Goal: Information Seeking & Learning: Find specific fact

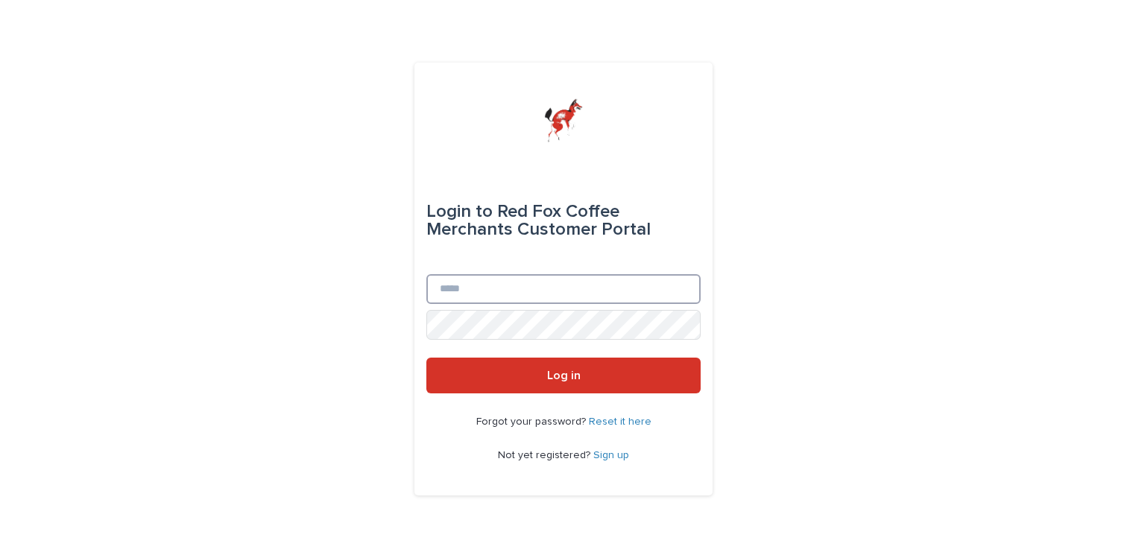
click at [487, 277] on input "Email" at bounding box center [563, 289] width 274 height 30
type input "**********"
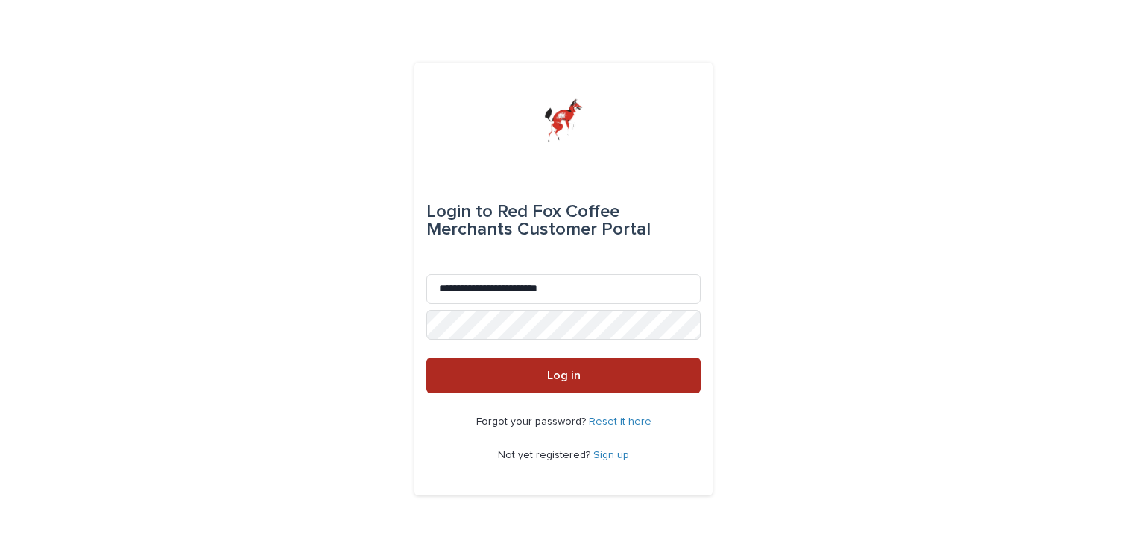
click at [557, 375] on span "Log in" at bounding box center [564, 376] width 34 height 12
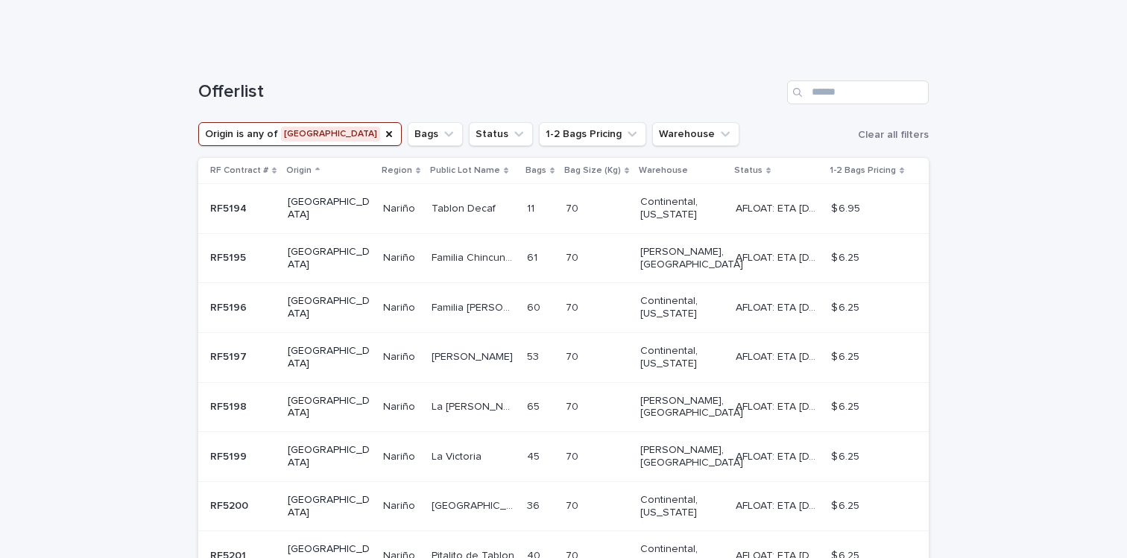
scroll to position [195, 0]
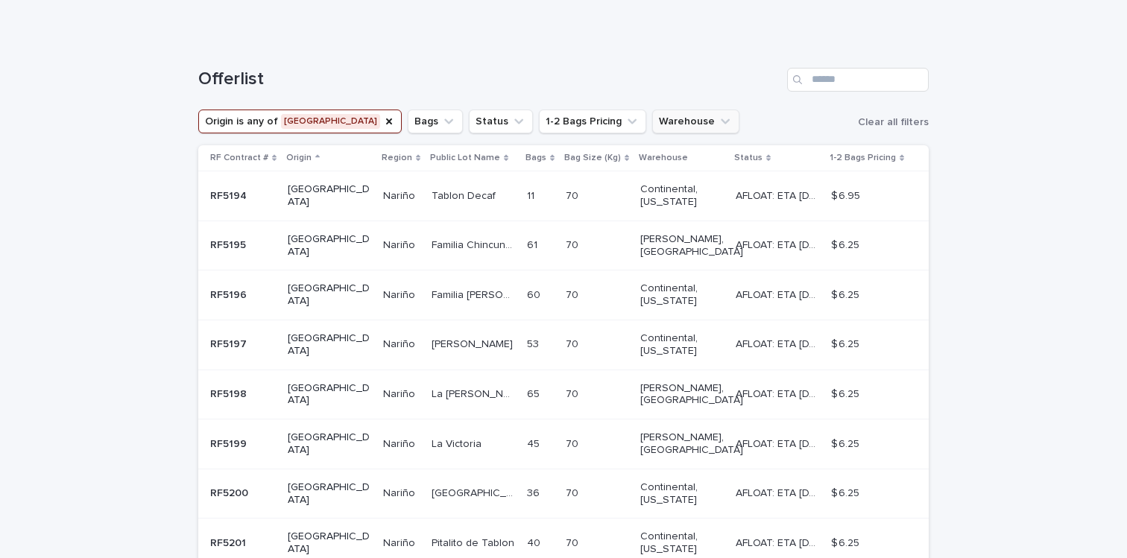
click at [652, 118] on button "Warehouse" at bounding box center [695, 122] width 87 height 24
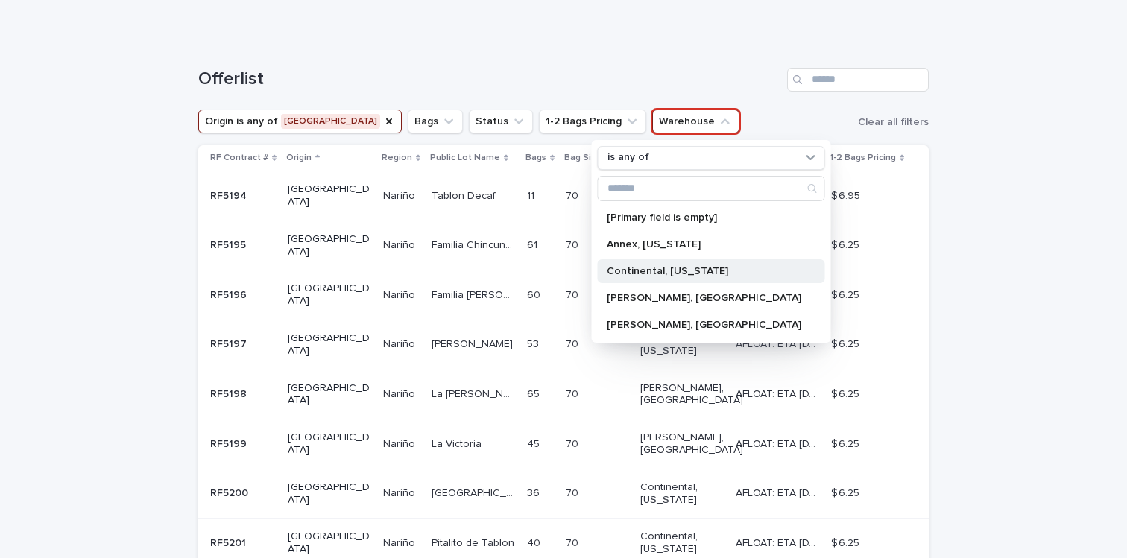
click at [627, 270] on p "Continental, [US_STATE]" at bounding box center [703, 271] width 194 height 10
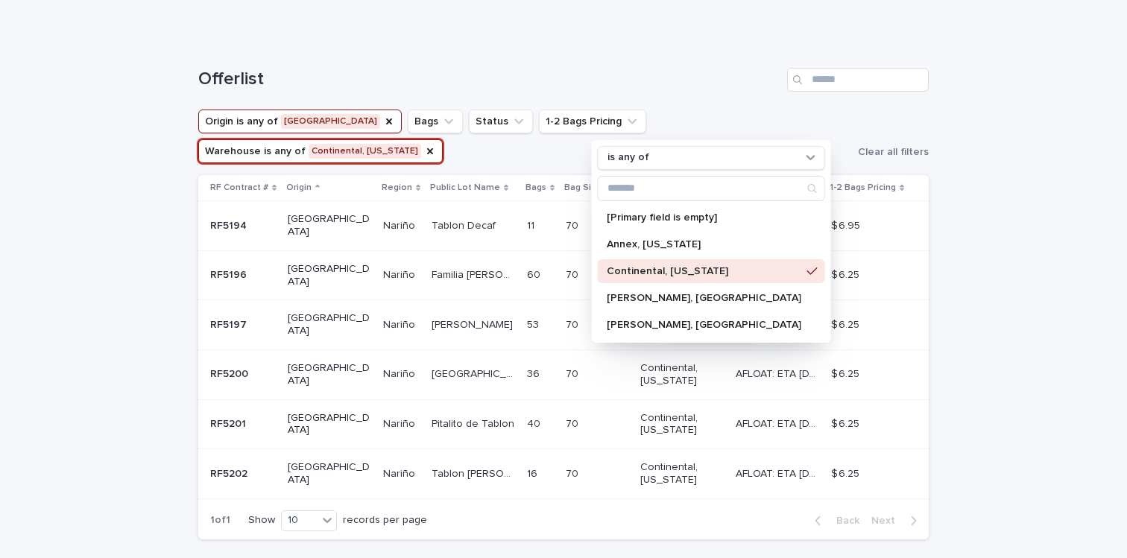
click at [1014, 222] on div "Loading... Saving… Loading... Saving… Offerlist Origin is any of [GEOGRAPHIC_DA…" at bounding box center [563, 332] width 1127 height 588
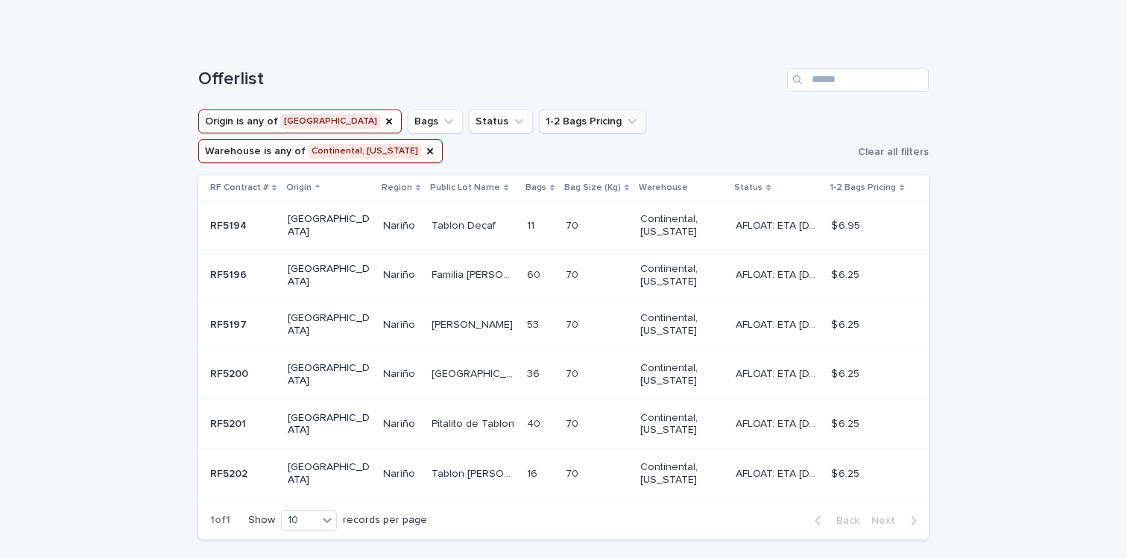
click at [624, 119] on icon "1-2 Bags Pricing" at bounding box center [631, 121] width 15 height 15
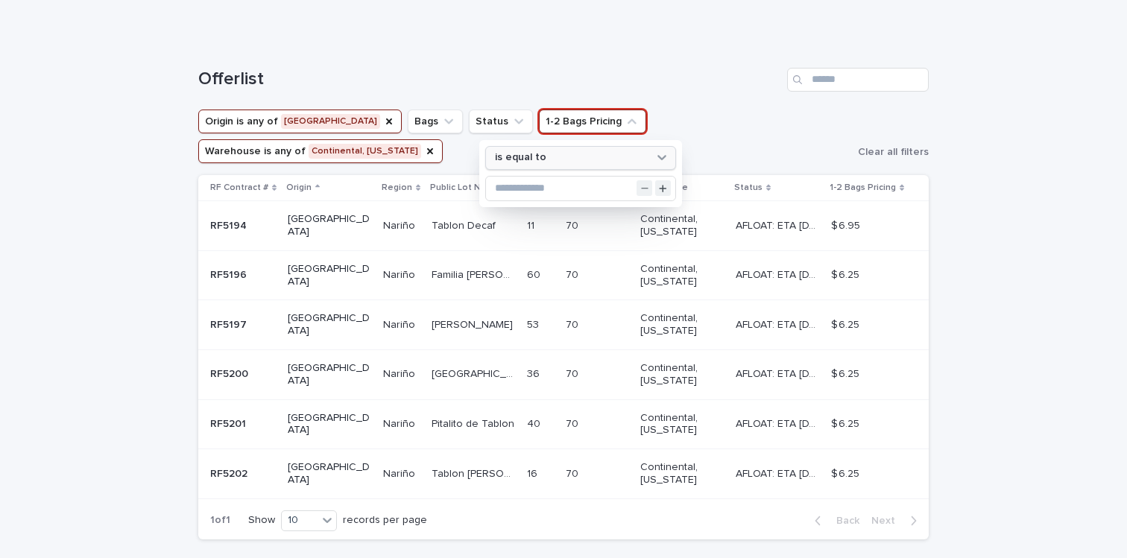
click at [563, 158] on div "is equal to" at bounding box center [571, 158] width 165 height 16
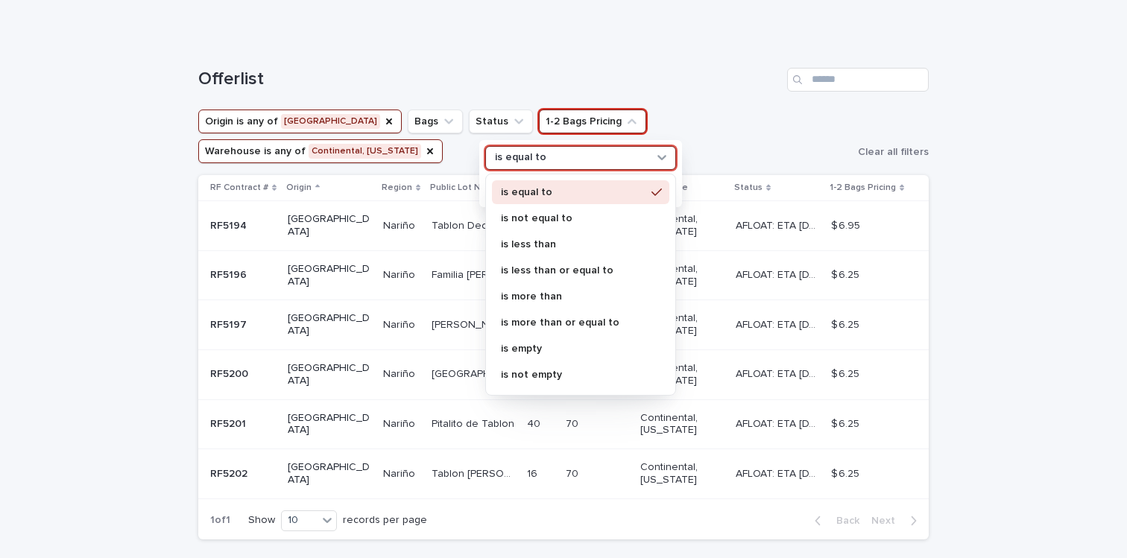
click at [563, 158] on div "is equal to" at bounding box center [571, 158] width 165 height 16
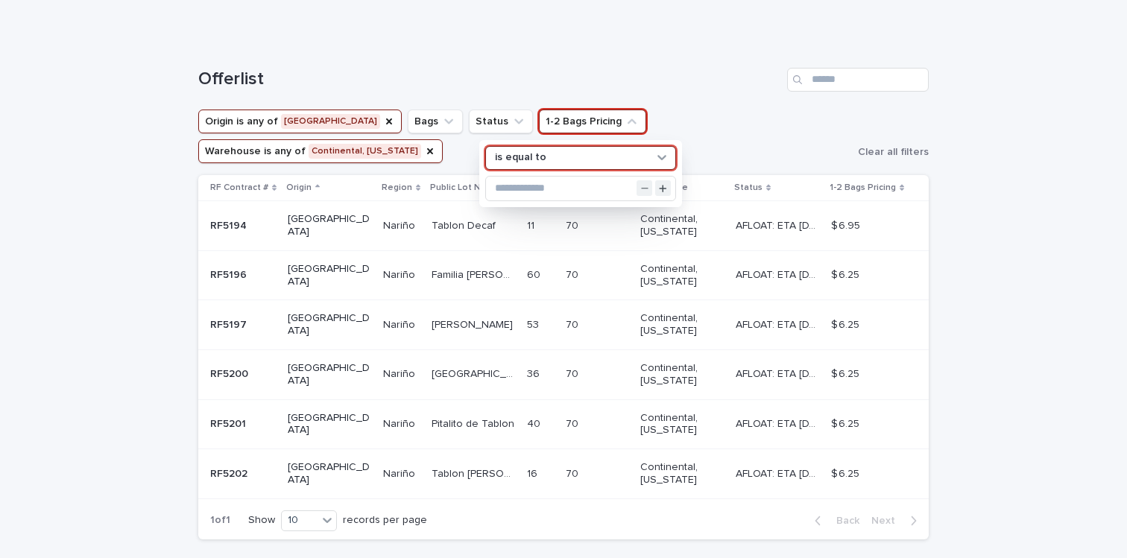
click at [570, 83] on h1 "Offerlist" at bounding box center [489, 80] width 583 height 22
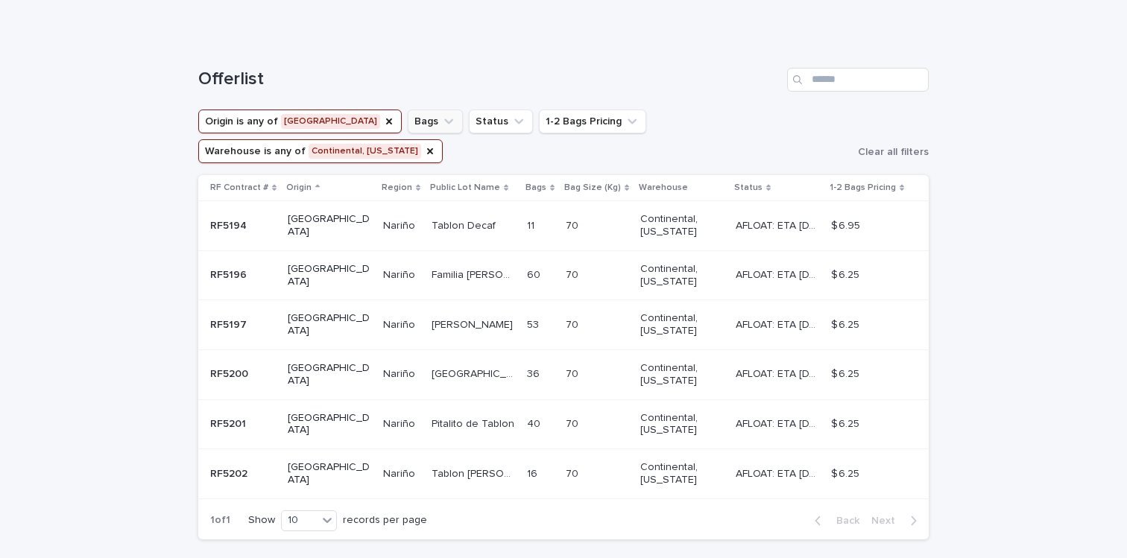
click at [441, 124] on icon "Bags" at bounding box center [448, 121] width 15 height 15
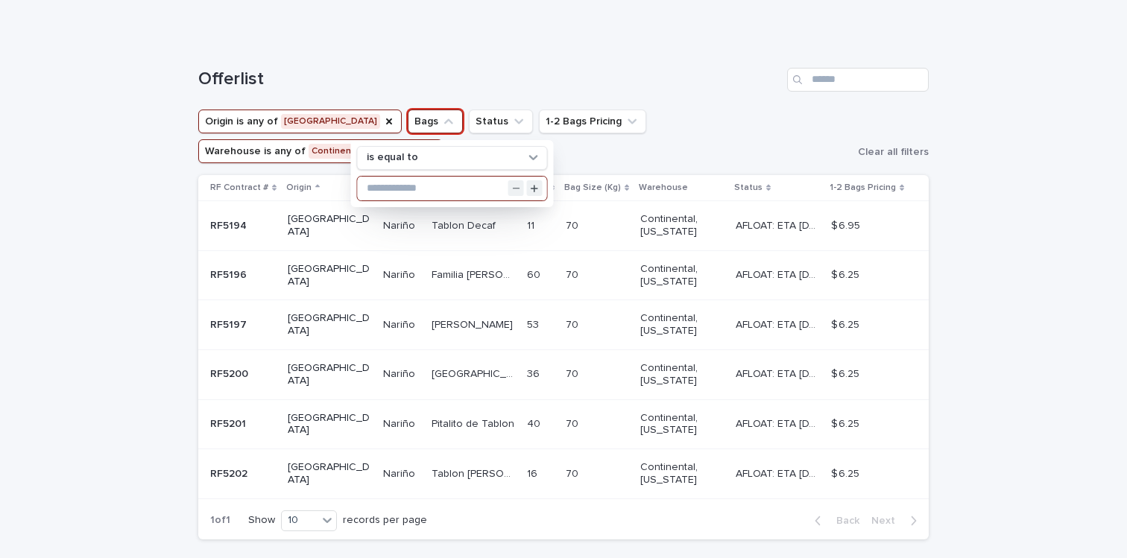
click at [395, 188] on input "text" at bounding box center [452, 189] width 189 height 24
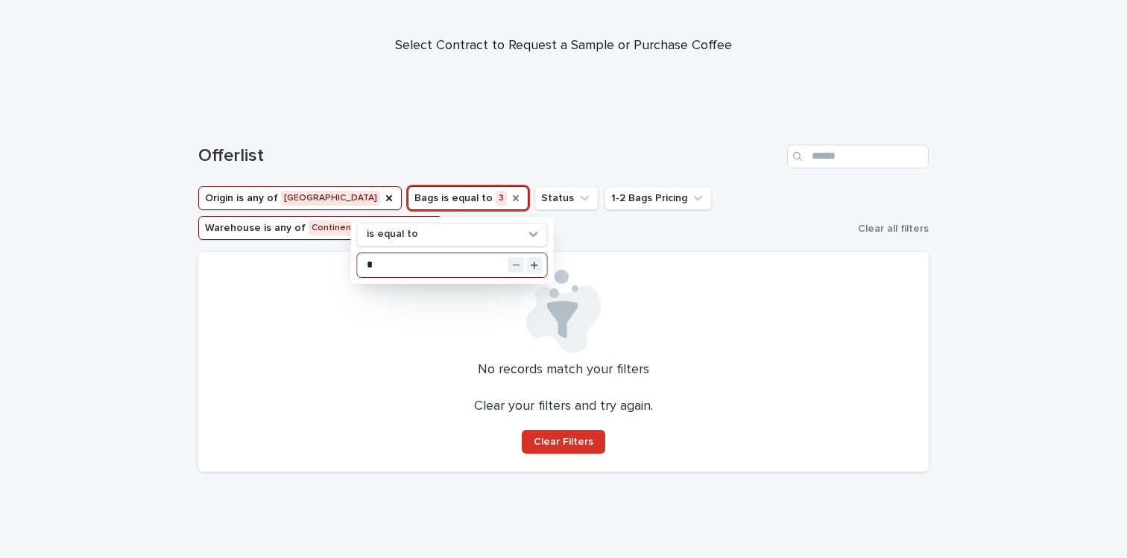
type input "*"
click at [510, 196] on icon "Bags" at bounding box center [516, 198] width 12 height 12
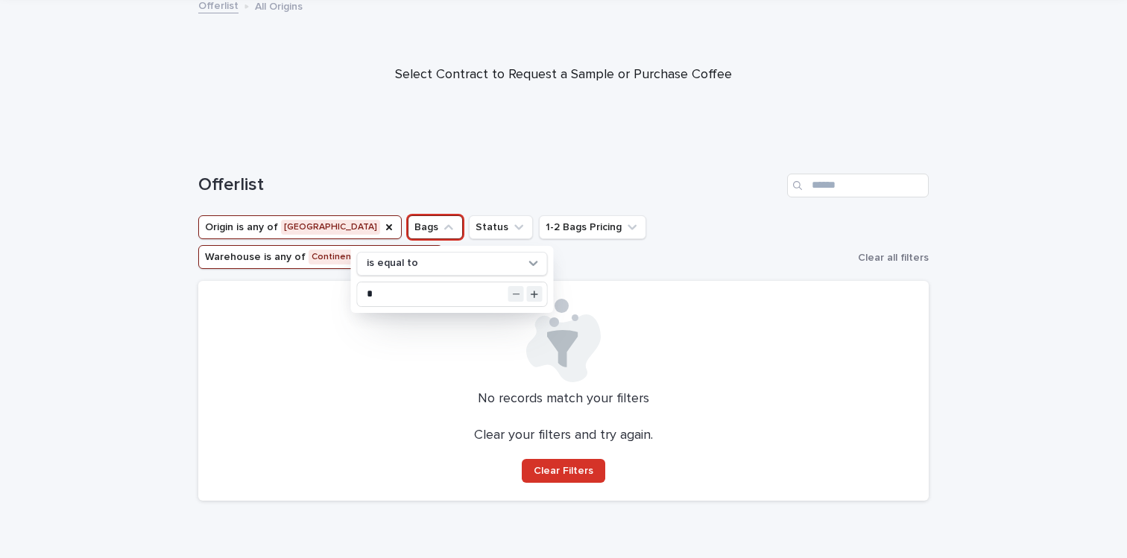
scroll to position [120, 0]
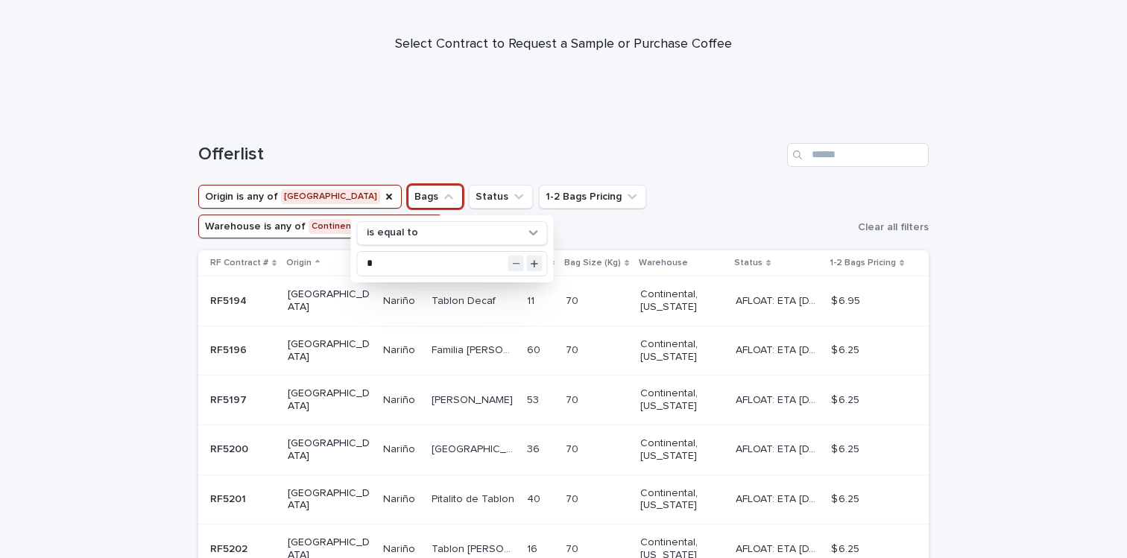
click at [633, 135] on div "Offerlist" at bounding box center [563, 149] width 730 height 72
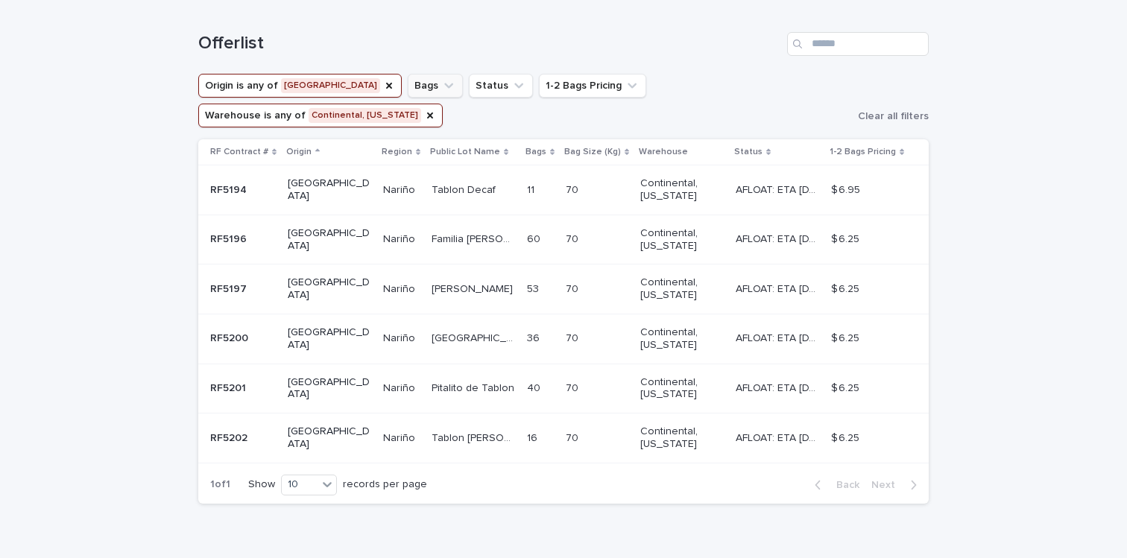
scroll to position [234, 0]
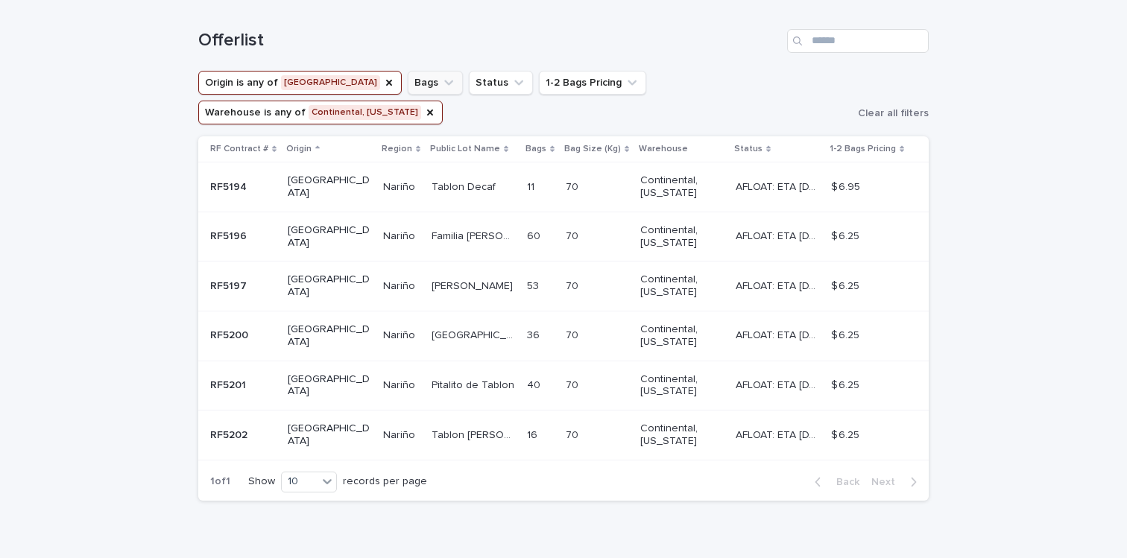
click at [443, 227] on p "Familia [PERSON_NAME]" at bounding box center [474, 235] width 86 height 16
